Goal: Navigation & Orientation: Find specific page/section

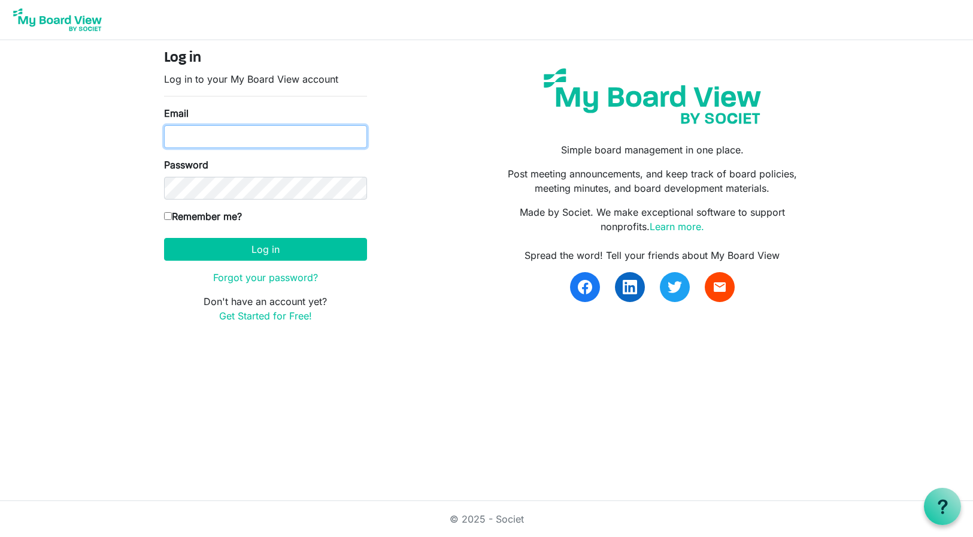
click at [250, 135] on input "Email" at bounding box center [265, 136] width 203 height 23
type input "loyde.mitchell@ltb-test.org"
click at [170, 215] on input "Remember me?" at bounding box center [168, 216] width 8 height 8
checkbox input "true"
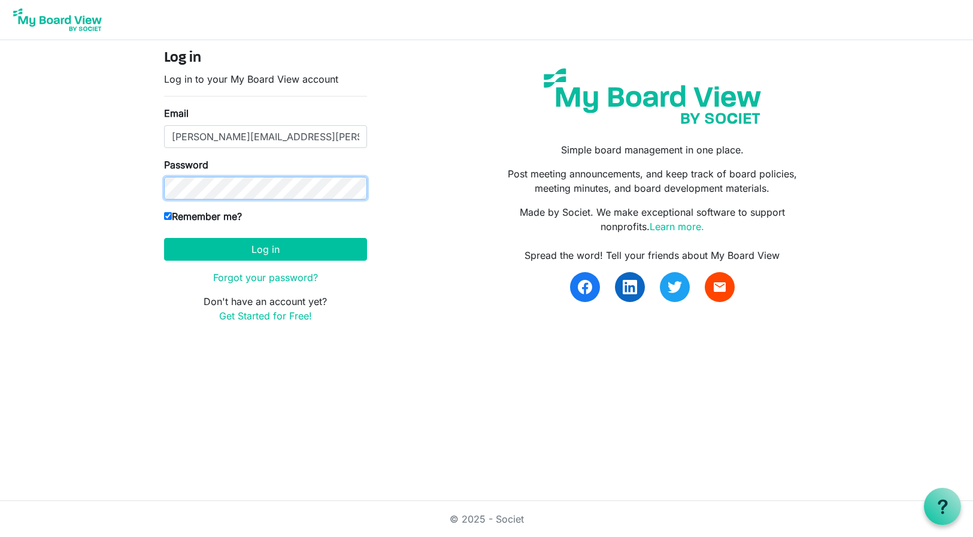
click at [164, 238] on button "Log in" at bounding box center [265, 249] width 203 height 23
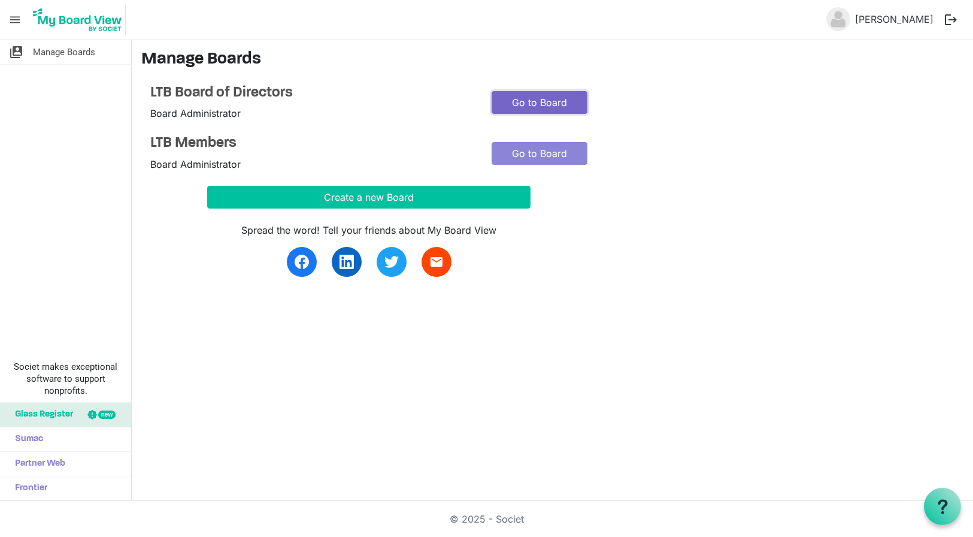
click at [545, 98] on link "Go to Board" at bounding box center [540, 102] width 96 height 23
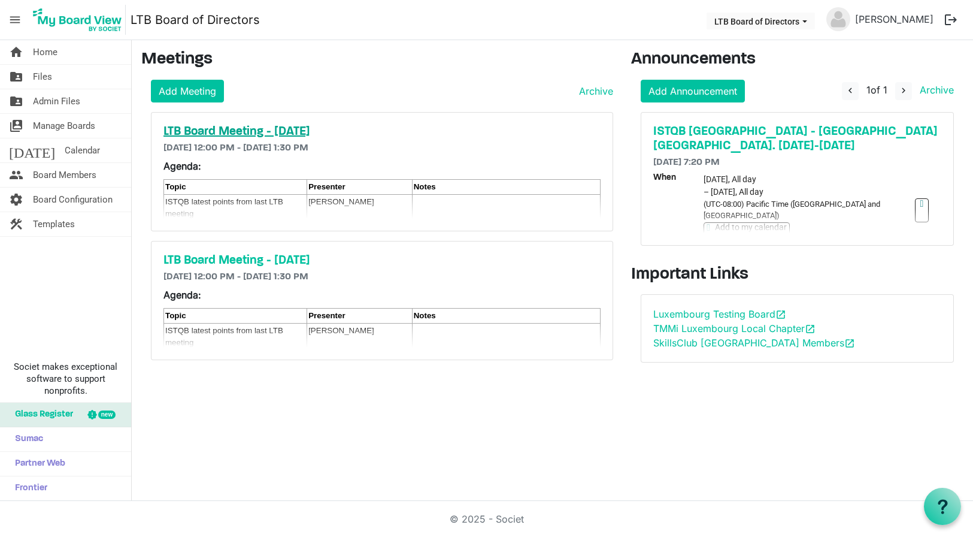
click at [358, 129] on h5 "LTB Board Meeting - Friday 12 September 2025" at bounding box center [382, 132] width 437 height 14
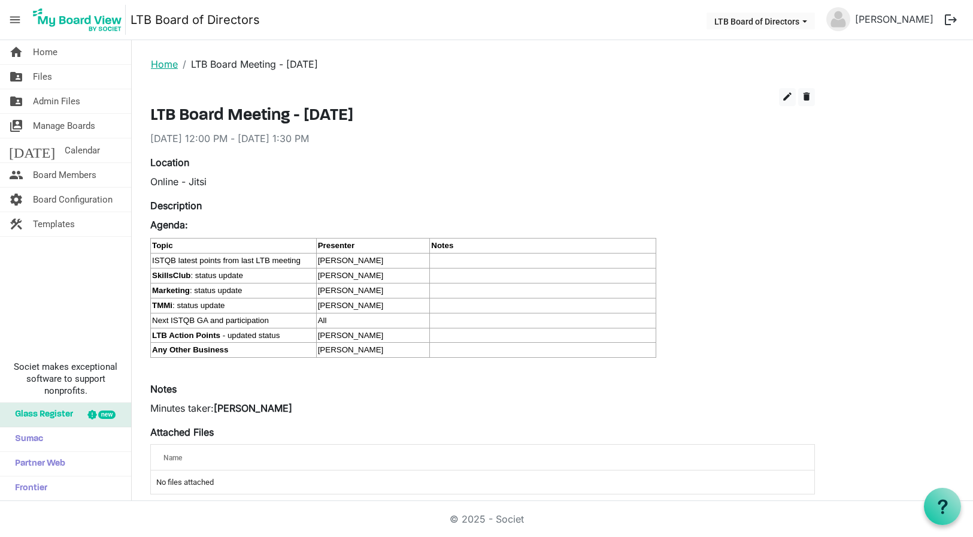
click at [164, 66] on link "Home" at bounding box center [164, 64] width 27 height 12
